Goal: Ask a question

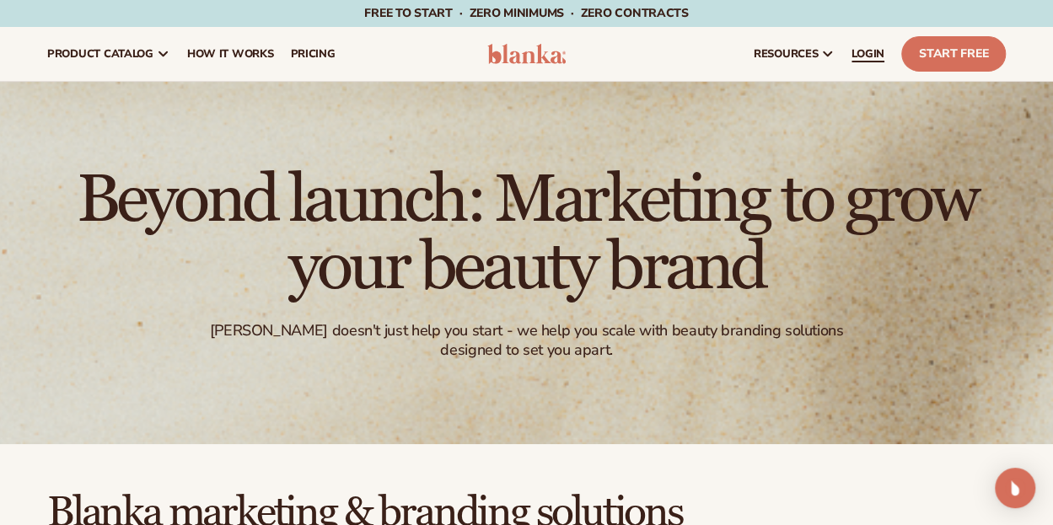
click at [864, 52] on span "LOGIN" at bounding box center [868, 53] width 33 height 13
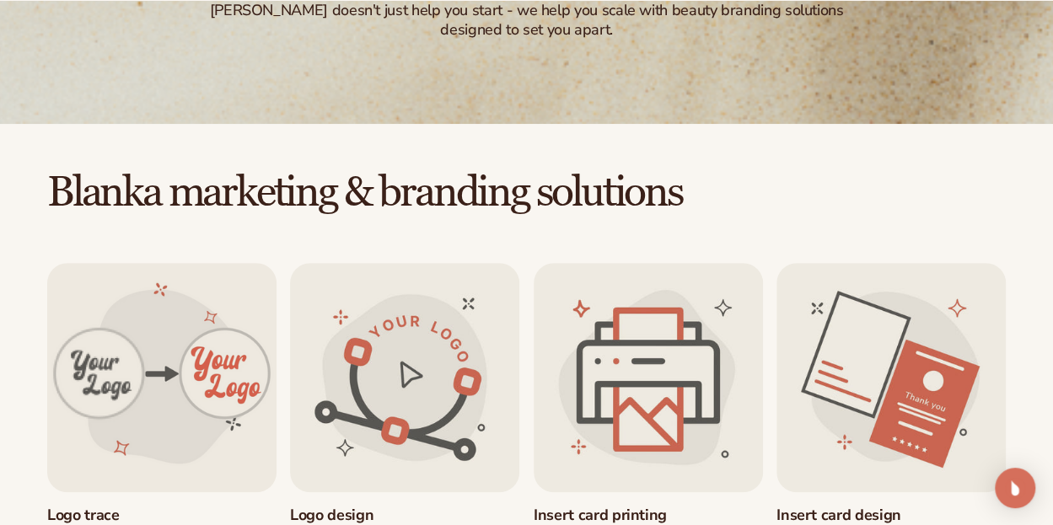
scroll to position [326, 0]
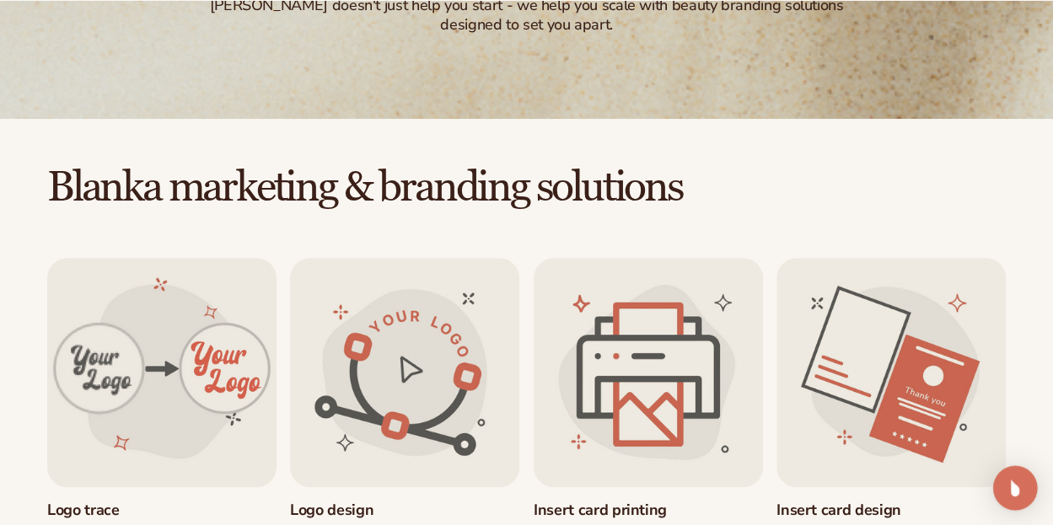
click at [1007, 504] on div "Open Intercom Messenger" at bounding box center [1016, 488] width 45 height 45
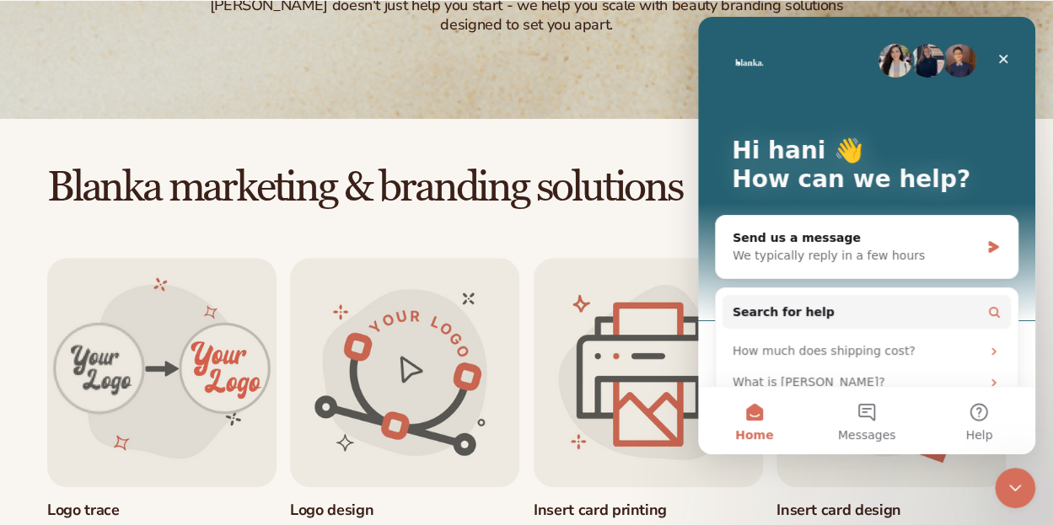
scroll to position [0, 0]
click at [881, 418] on button "Messages" at bounding box center [867, 420] width 112 height 67
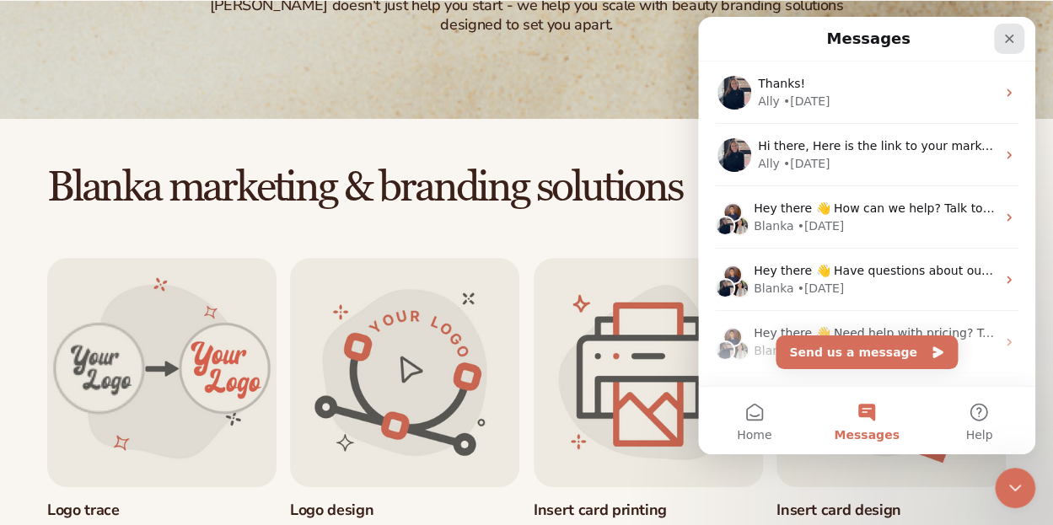
click at [1000, 43] on div "Close" at bounding box center [1009, 39] width 30 height 30
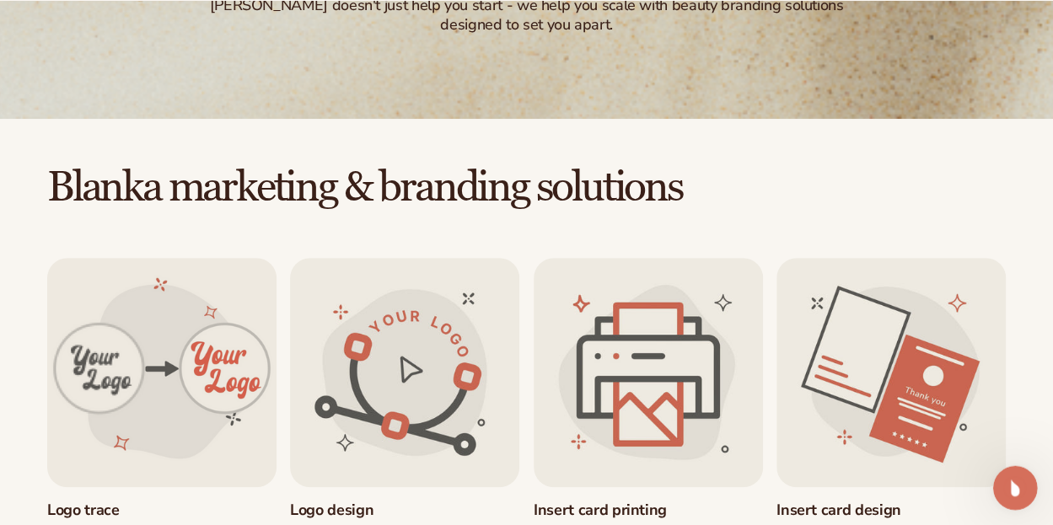
click at [1020, 480] on icon "Open Intercom Messenger" at bounding box center [1014, 486] width 28 height 28
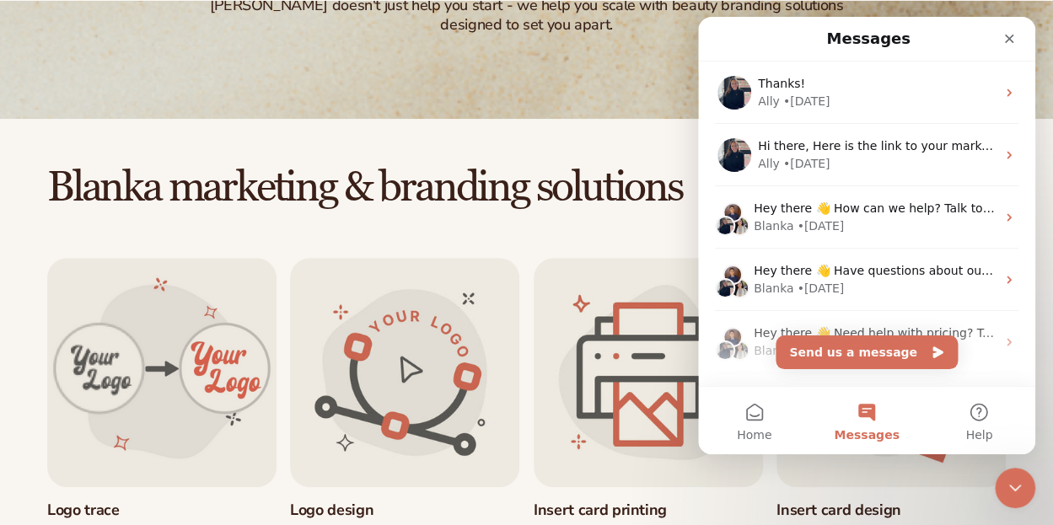
click at [863, 356] on button "Send us a message" at bounding box center [867, 353] width 182 height 34
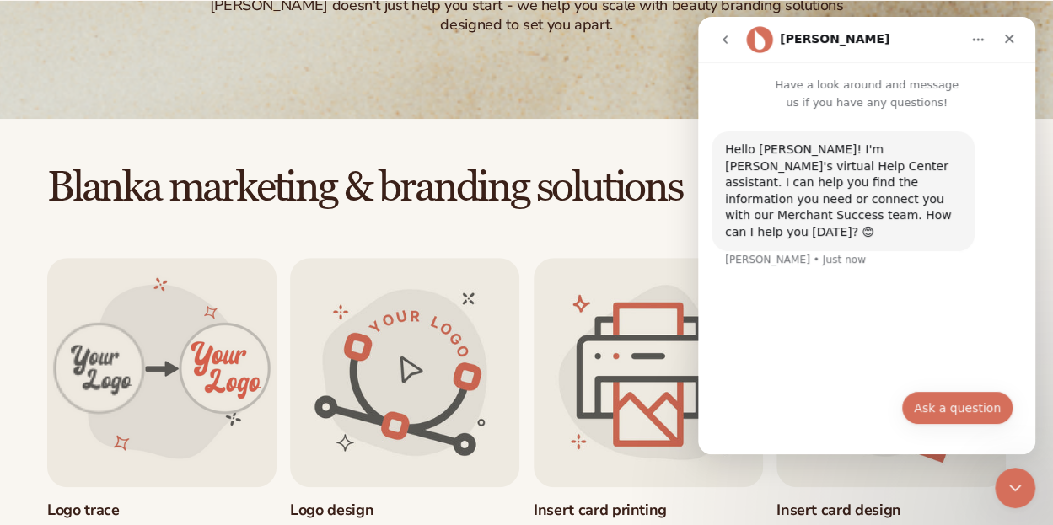
click at [924, 409] on button "Ask a question" at bounding box center [958, 408] width 112 height 34
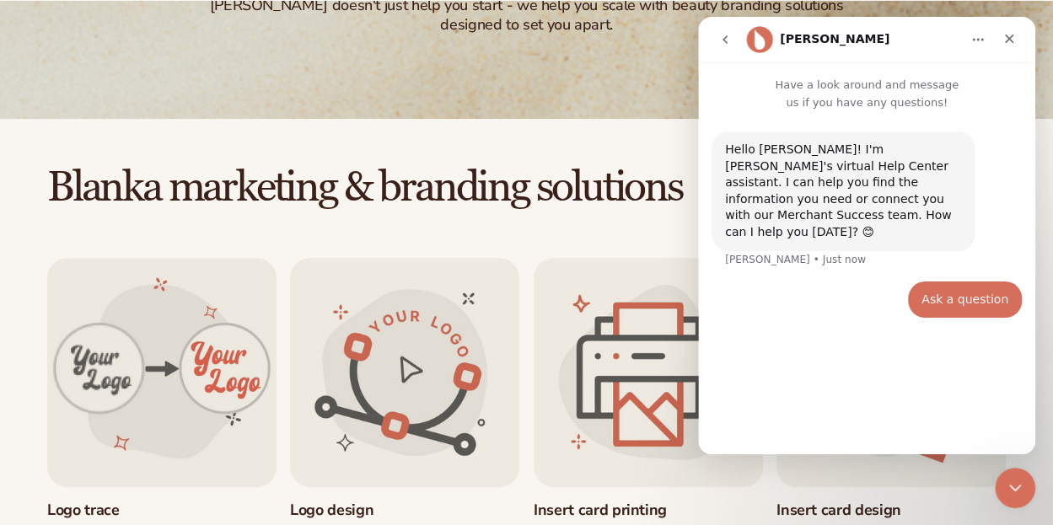
click at [847, 353] on div "Hello hani! I'm Blanka's virtual Help Center assistant. I can help you find the…" at bounding box center [866, 275] width 337 height 329
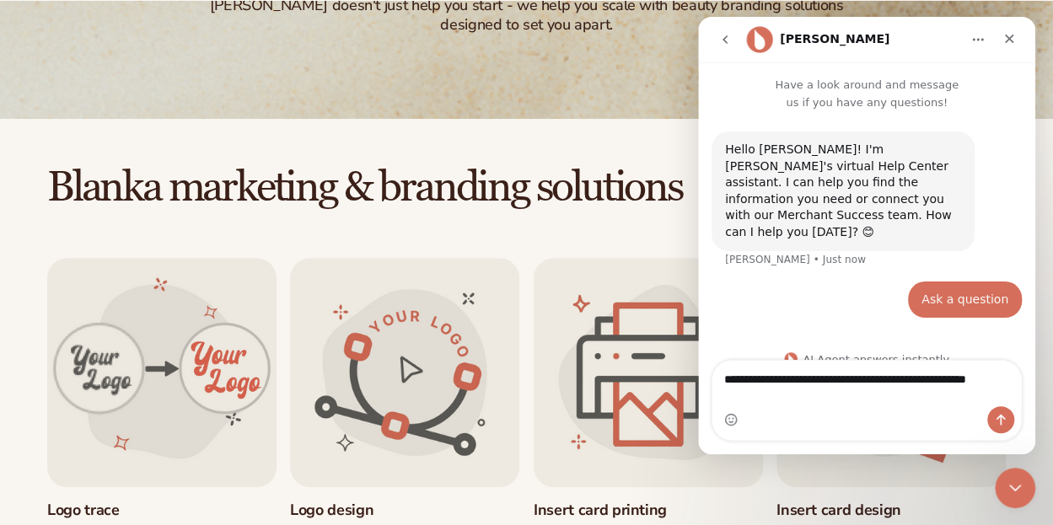
scroll to position [5, 0]
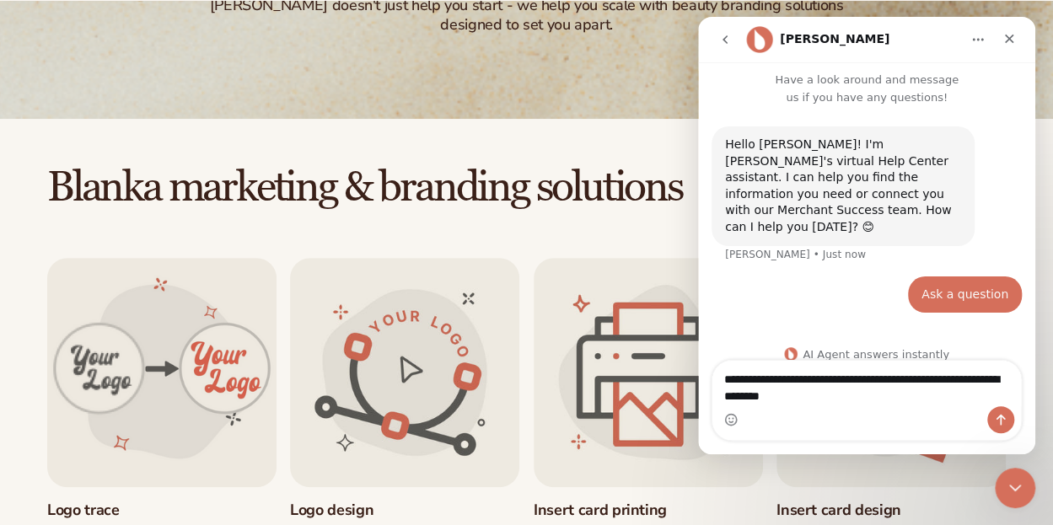
type textarea "**********"
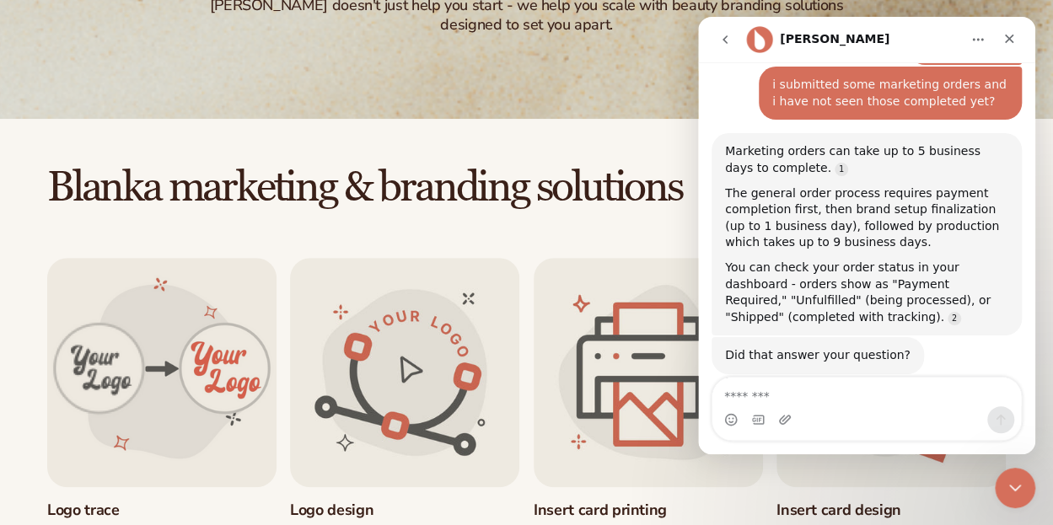
scroll to position [0, 0]
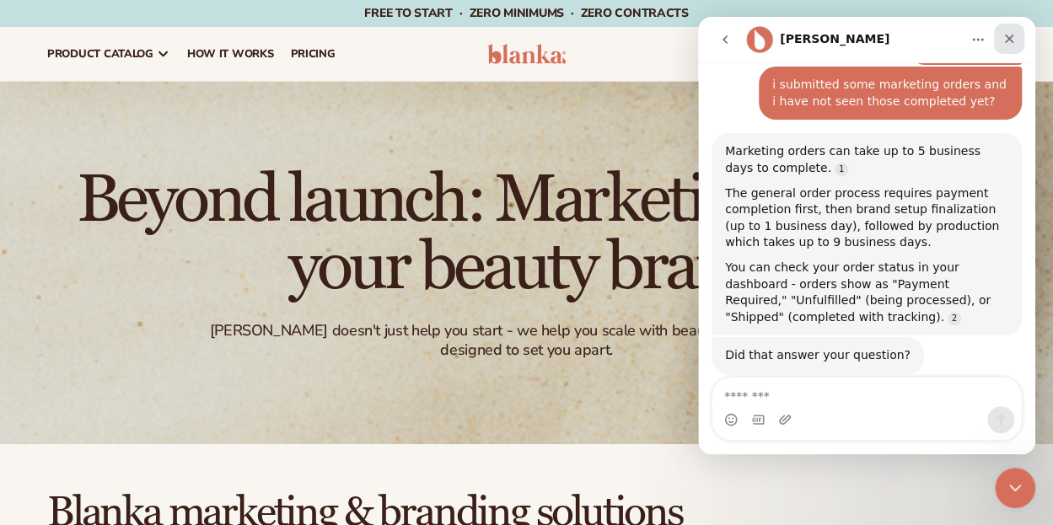
click at [1009, 38] on icon "Close" at bounding box center [1009, 39] width 9 height 9
